Goal: Transaction & Acquisition: Purchase product/service

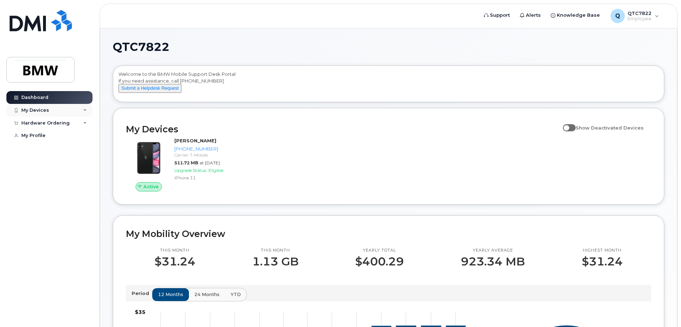
click at [33, 110] on div "My Devices" at bounding box center [35, 110] width 28 height 6
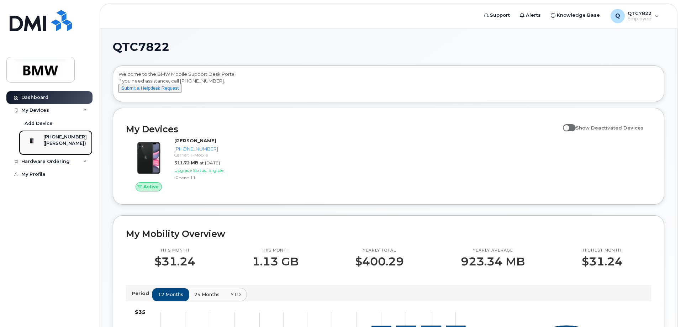
click at [63, 140] on div "[PHONE_NUMBER]" at bounding box center [64, 137] width 43 height 6
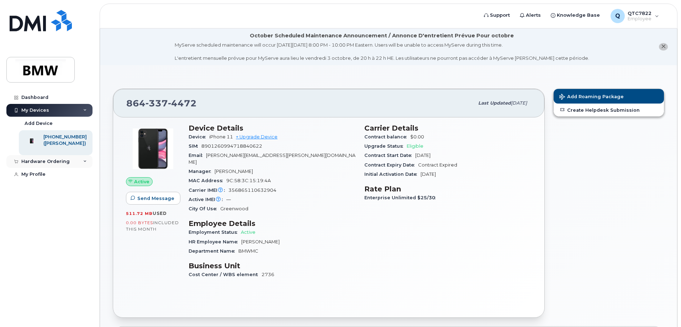
click at [47, 164] on div "Hardware Ordering" at bounding box center [45, 162] width 48 height 6
click at [36, 191] on div "New Order" at bounding box center [38, 188] width 27 height 6
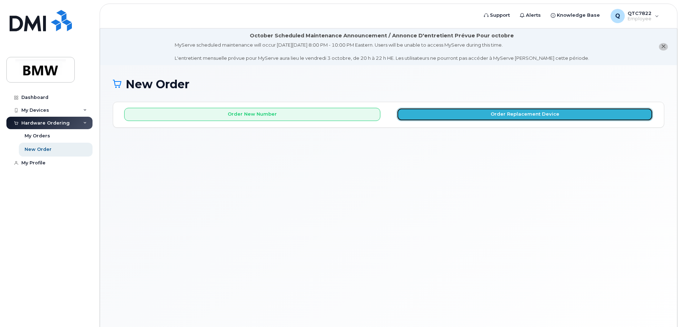
click at [489, 116] on button "Order Replacement Device" at bounding box center [524, 114] width 256 height 13
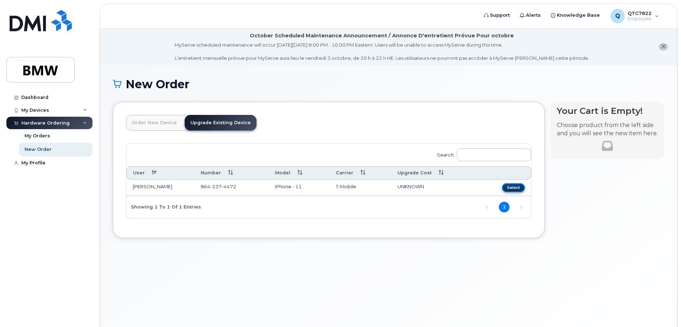
click at [508, 190] on button "Select" at bounding box center [513, 187] width 23 height 9
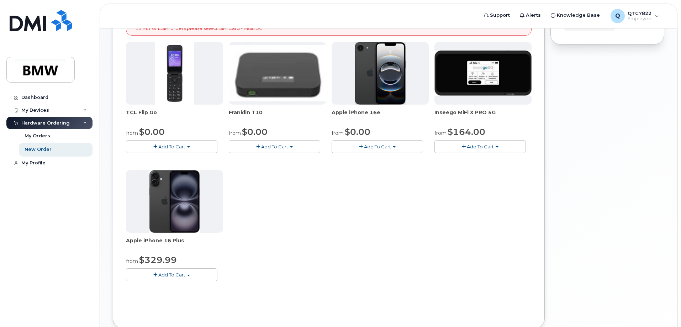
scroll to position [213, 0]
